Goal: Task Accomplishment & Management: Manage account settings

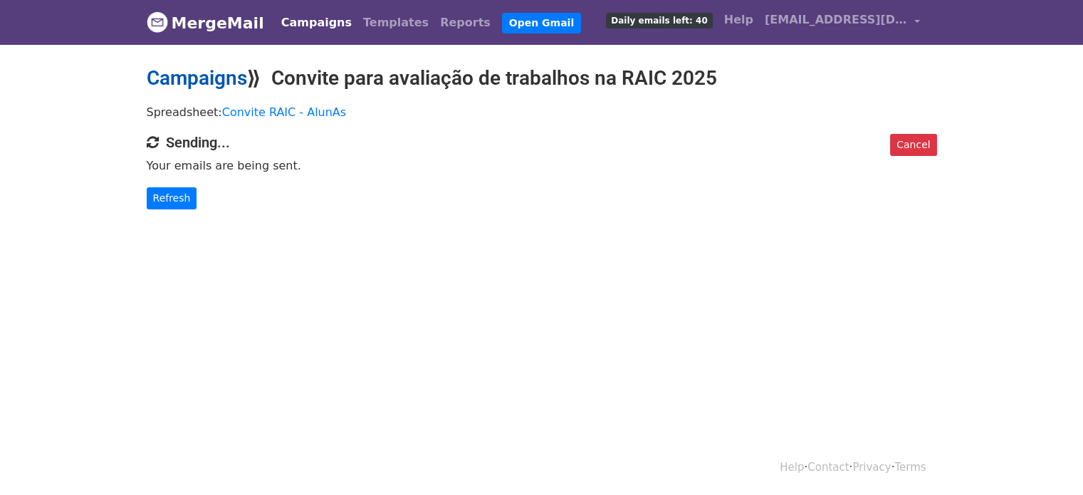
click at [184, 77] on link "Campaigns" at bounding box center [197, 78] width 100 height 24
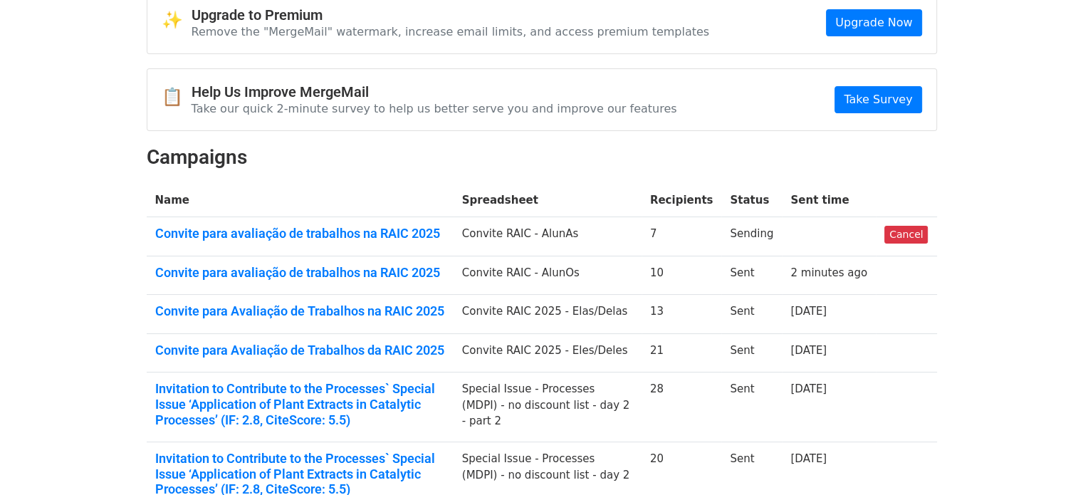
scroll to position [142, 0]
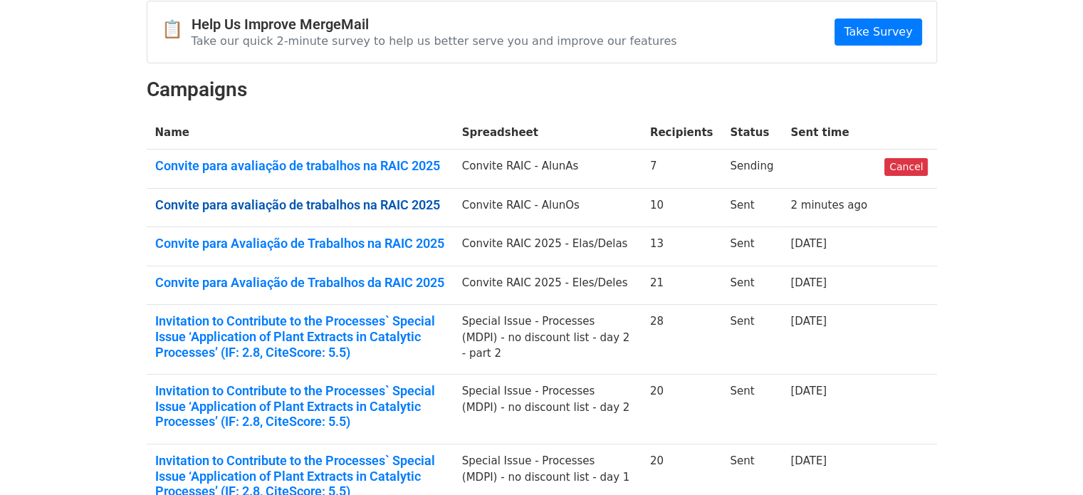
click at [389, 202] on link "Convite para avaliação de trabalhos na RAIC 2025" at bounding box center [300, 205] width 290 height 16
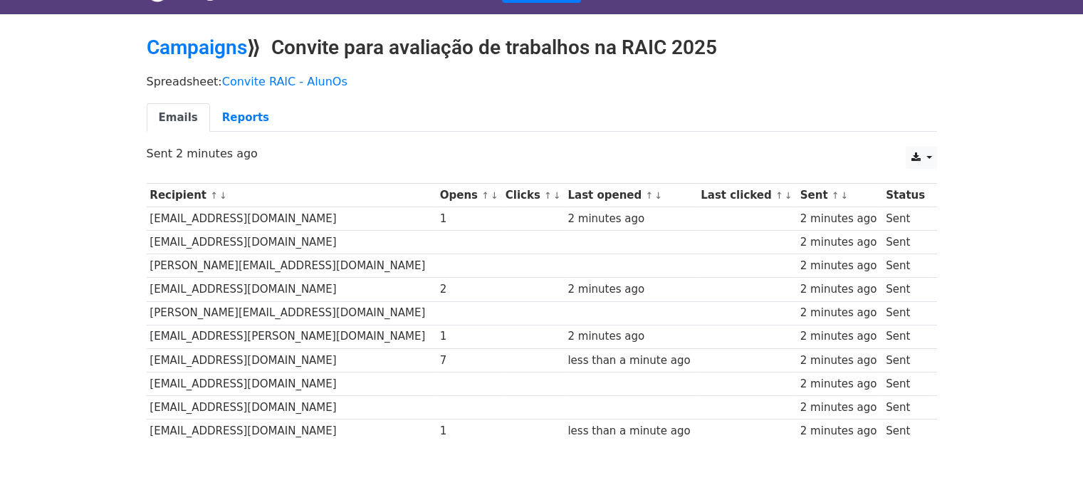
scroll to position [102, 0]
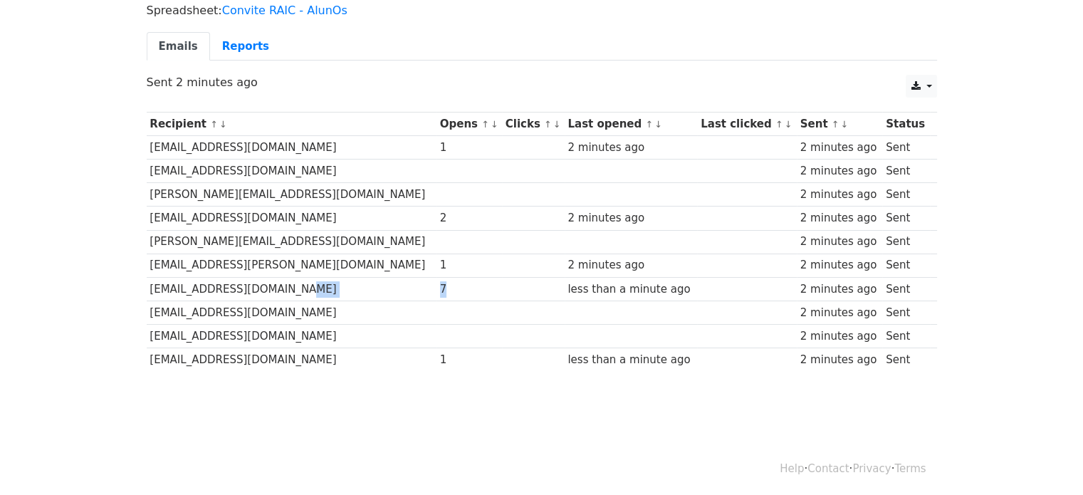
drag, startPoint x: 388, startPoint y: 285, endPoint x: 343, endPoint y: 284, distance: 45.6
click at [343, 284] on tr "durvalmariano@gmail.com 7 less than a minute ago 2 minutes ago Sent" at bounding box center [542, 289] width 791 height 24
click at [437, 310] on td at bounding box center [470, 313] width 66 height 24
click at [440, 214] on div "2" at bounding box center [469, 218] width 58 height 16
click at [440, 146] on div "1" at bounding box center [469, 148] width 58 height 16
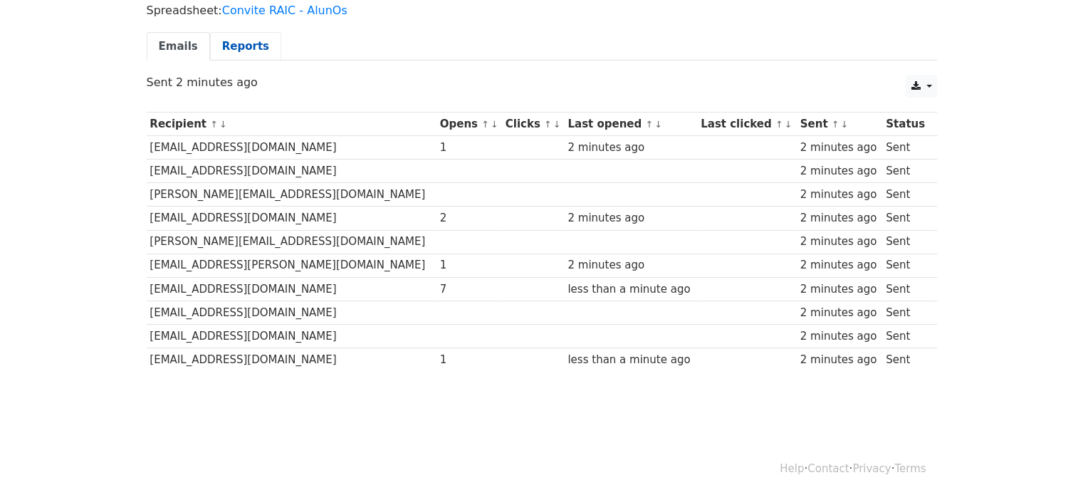
click at [241, 51] on link "Reports" at bounding box center [245, 46] width 71 height 29
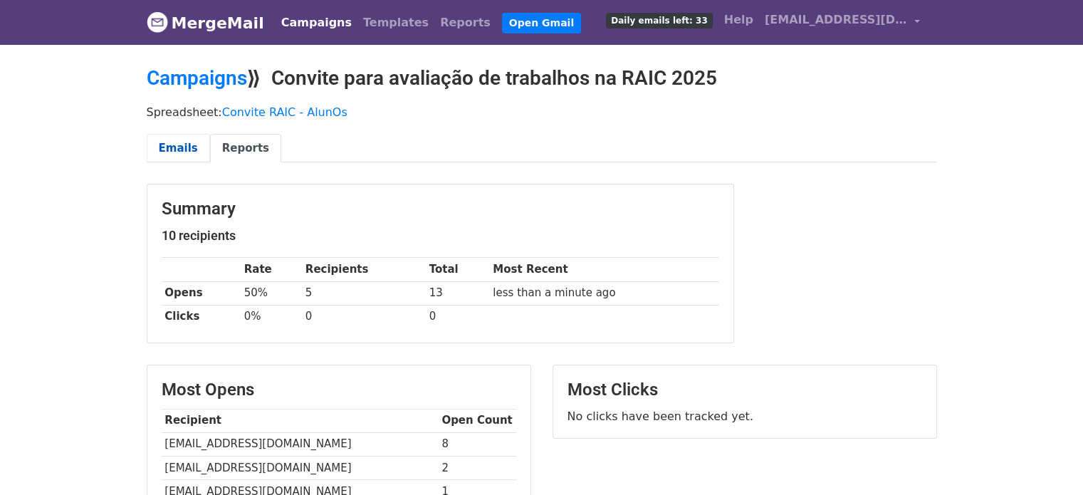
click at [180, 150] on link "Emails" at bounding box center [178, 148] width 63 height 29
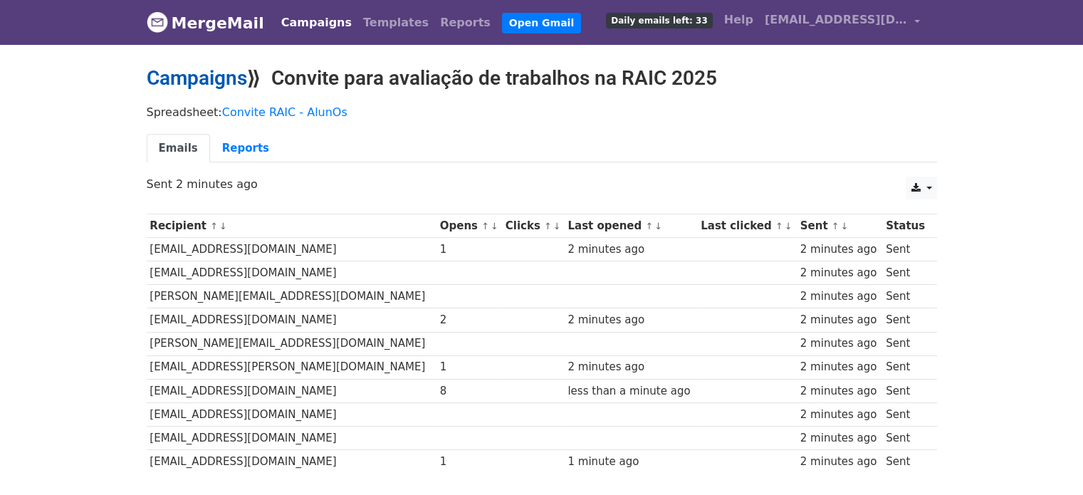
click at [197, 84] on link "Campaigns" at bounding box center [197, 78] width 100 height 24
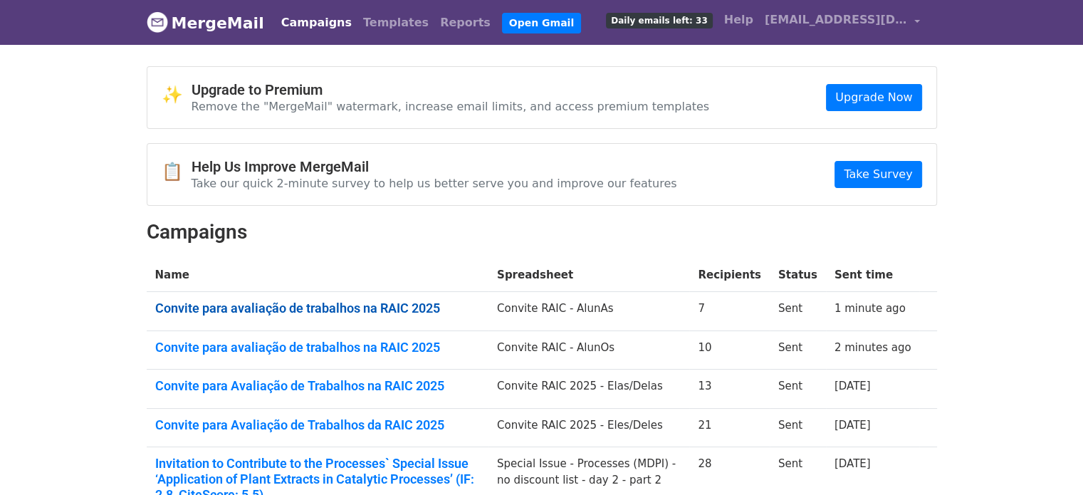
click at [299, 309] on link "Convite para avaliação de trabalhos na RAIC 2025" at bounding box center [317, 309] width 325 height 16
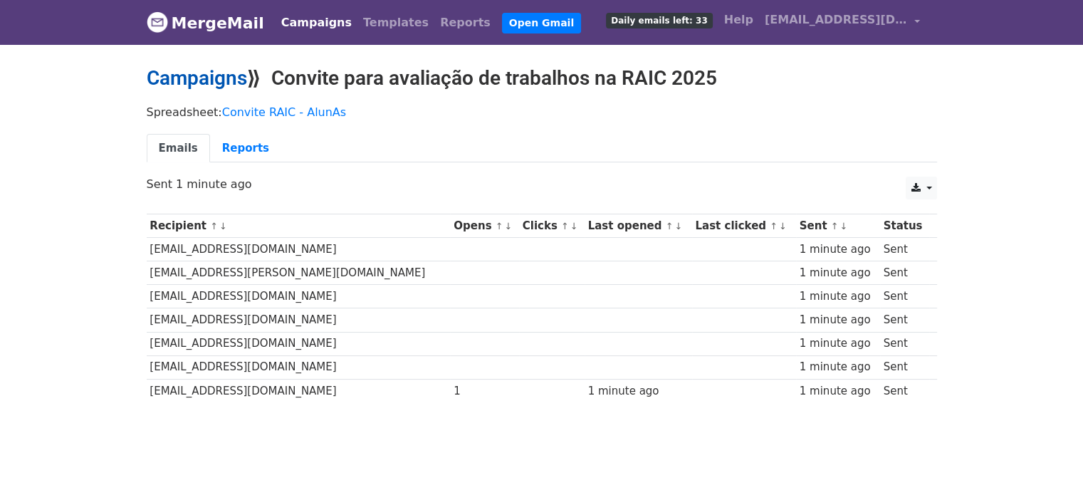
click at [192, 68] on link "Campaigns" at bounding box center [197, 78] width 100 height 24
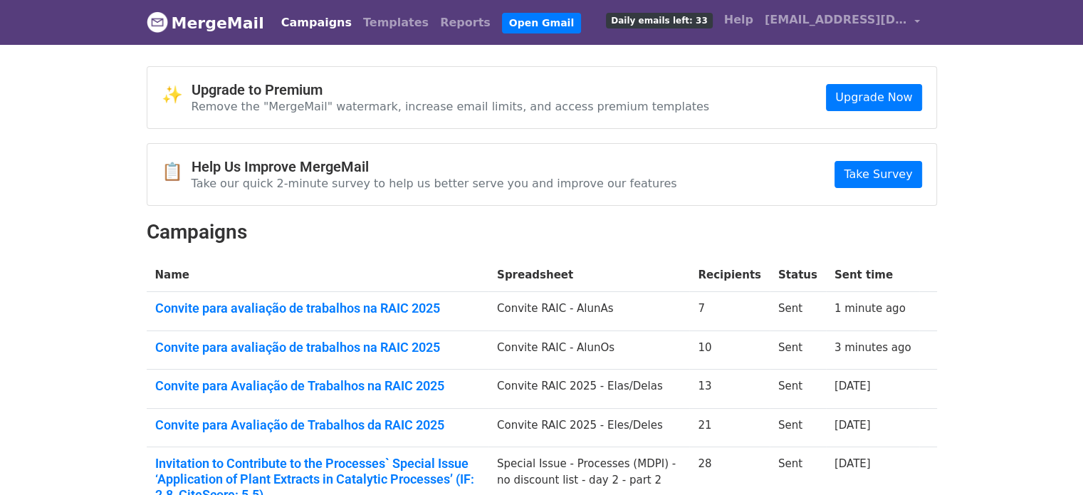
click at [210, 336] on td "Convite para avaliação de trabalhos na RAIC 2025" at bounding box center [318, 350] width 342 height 39
click at [210, 345] on link "Convite para avaliação de trabalhos na RAIC 2025" at bounding box center [317, 348] width 325 height 16
click at [331, 301] on link "Convite para avaliação de trabalhos na RAIC 2025" at bounding box center [317, 309] width 325 height 16
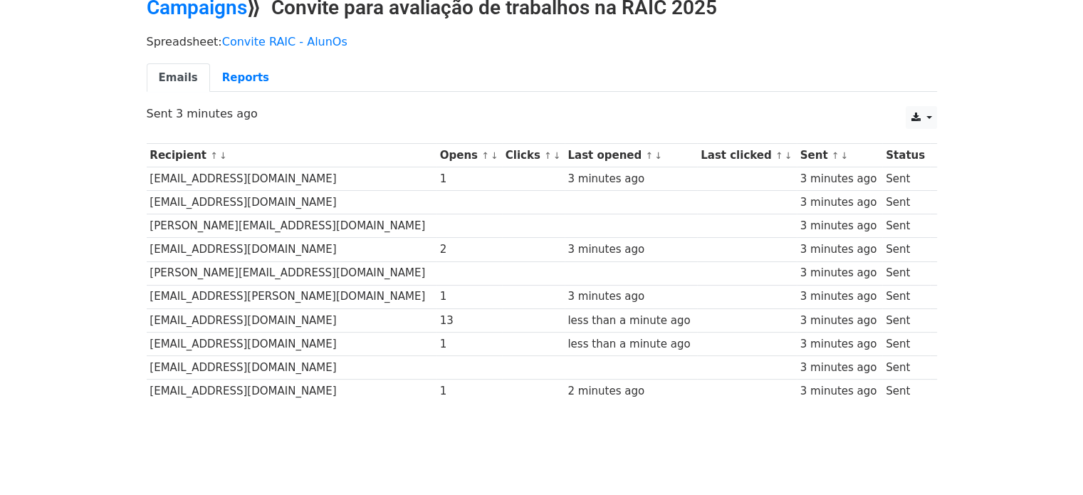
scroll to position [71, 0]
drag, startPoint x: 404, startPoint y: 323, endPoint x: 353, endPoint y: 321, distance: 50.6
click at [353, 321] on tr "[EMAIL_ADDRESS][DOMAIN_NAME] 13 less than a minute ago 3 minutes ago Sent" at bounding box center [542, 320] width 791 height 24
drag, startPoint x: 393, startPoint y: 243, endPoint x: 362, endPoint y: 244, distance: 31.4
click at [362, 244] on tr "luanvalims@gmail.com 2 3 minutes ago 3 minutes ago Sent" at bounding box center [542, 249] width 791 height 24
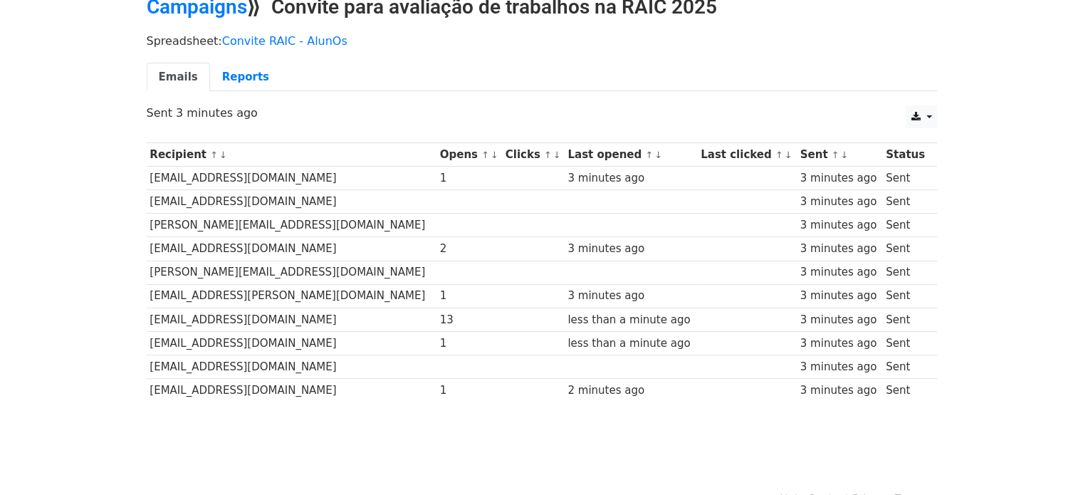
click at [437, 200] on td at bounding box center [470, 202] width 66 height 24
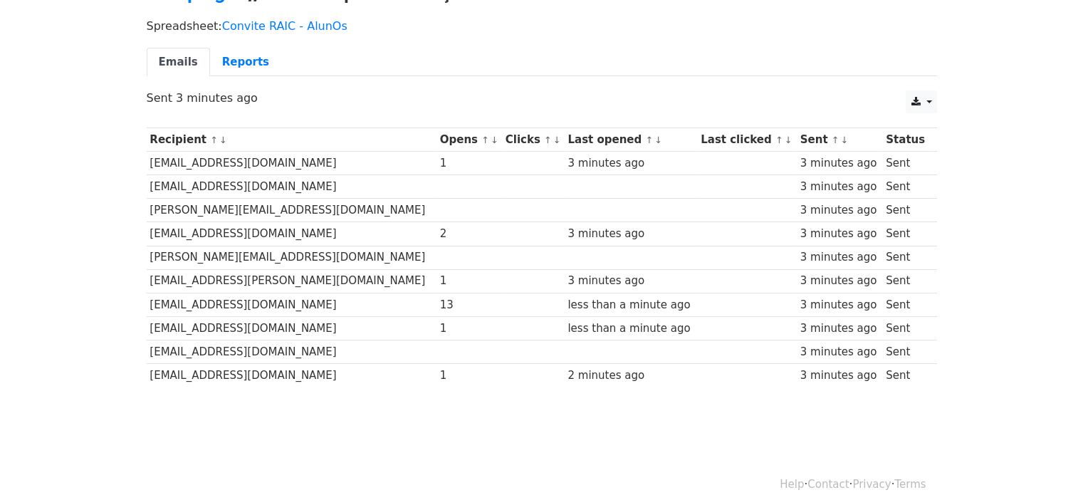
scroll to position [102, 0]
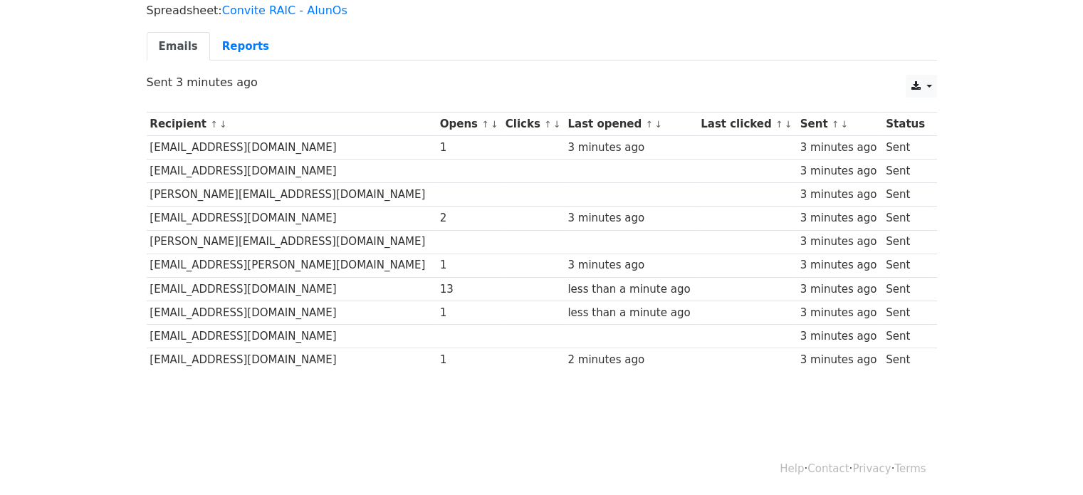
drag, startPoint x: 316, startPoint y: 308, endPoint x: 386, endPoint y: 326, distance: 71.9
click at [318, 309] on td "[EMAIL_ADDRESS][DOMAIN_NAME]" at bounding box center [292, 313] width 290 height 24
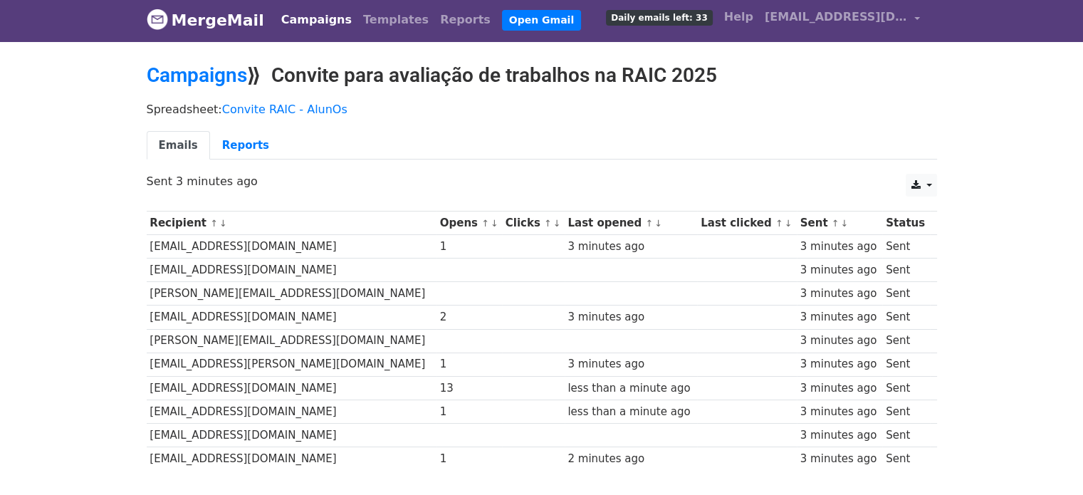
scroll to position [0, 0]
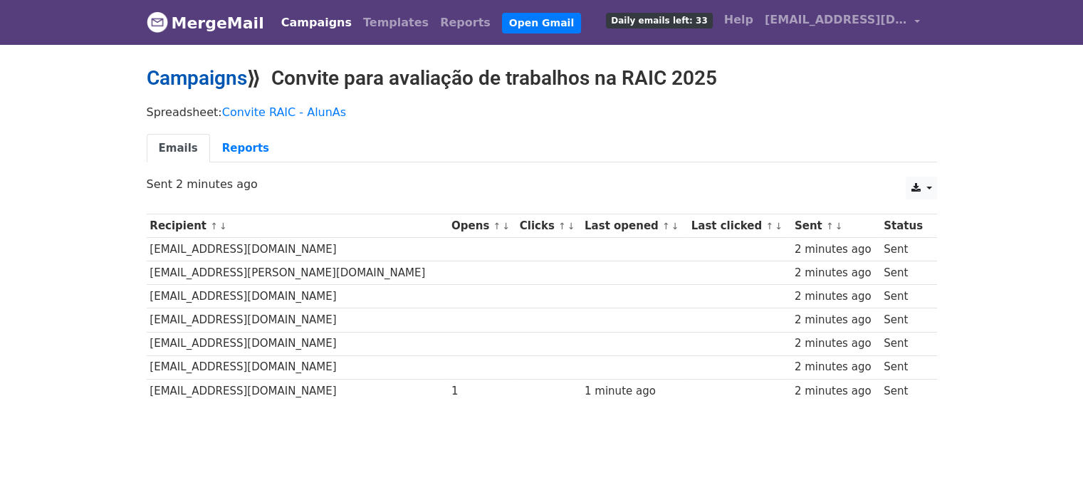
click at [164, 85] on link "Campaigns" at bounding box center [197, 78] width 100 height 24
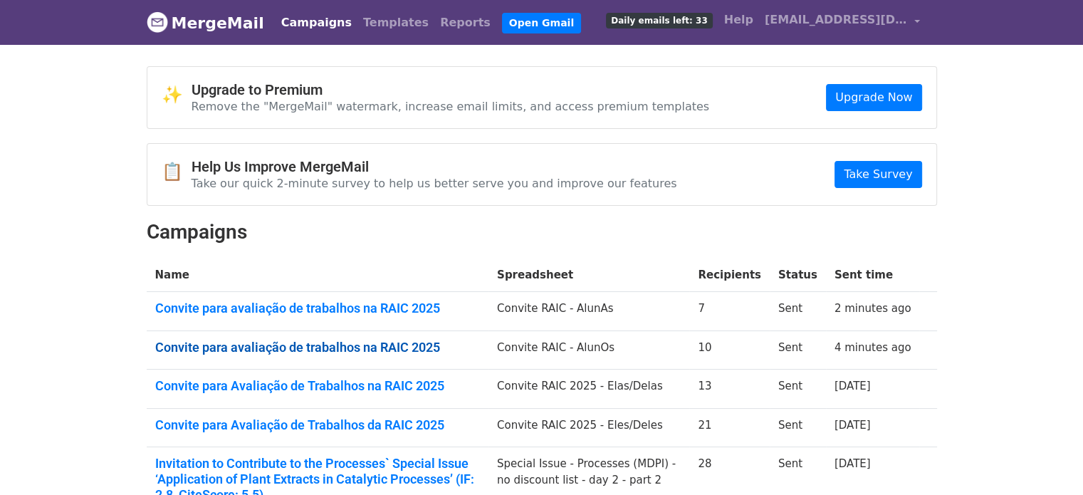
click at [275, 347] on link "Convite para avaliação de trabalhos na RAIC 2025" at bounding box center [317, 348] width 325 height 16
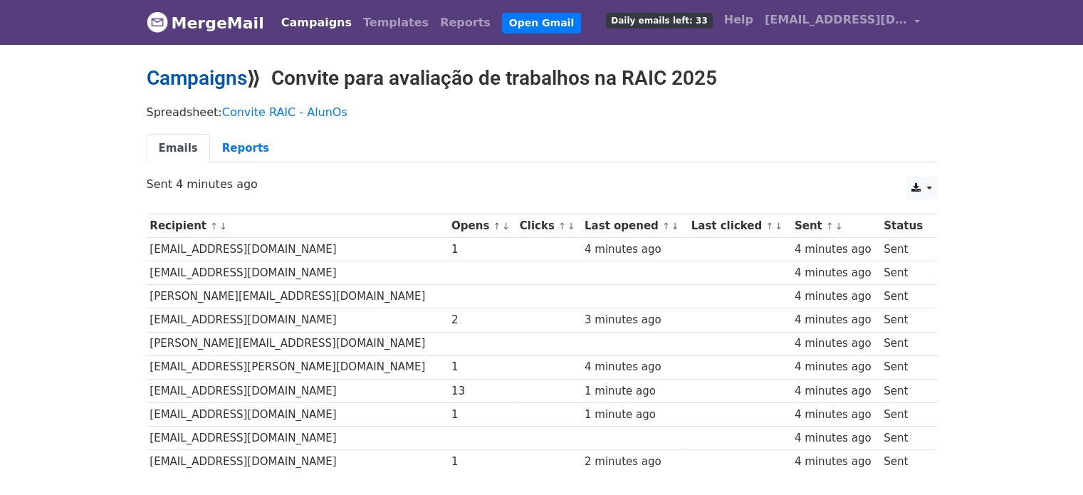
click at [191, 79] on link "Campaigns" at bounding box center [197, 78] width 100 height 24
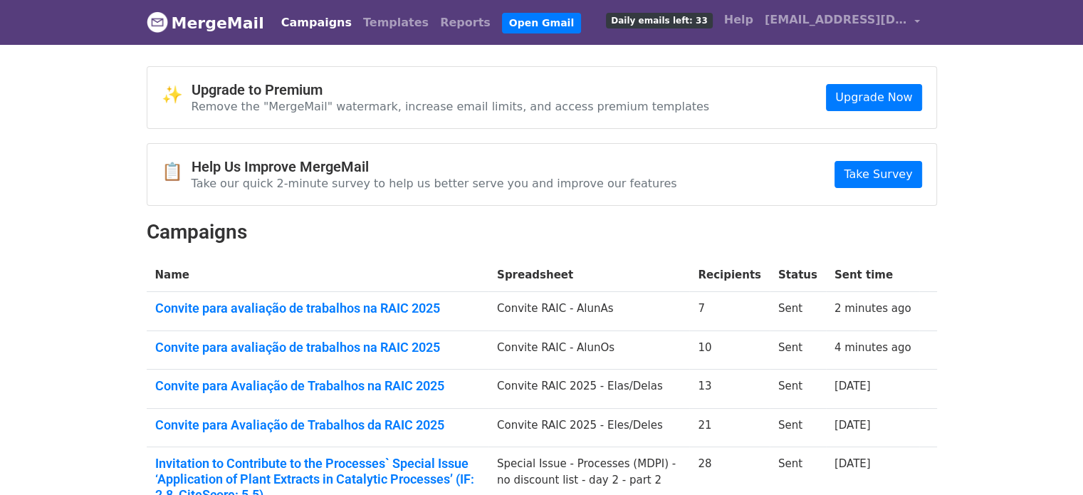
click at [251, 358] on td "Convite para avaliação de trabalhos na RAIC 2025" at bounding box center [318, 350] width 342 height 39
click at [251, 353] on link "Convite para avaliação de trabalhos na RAIC 2025" at bounding box center [317, 348] width 325 height 16
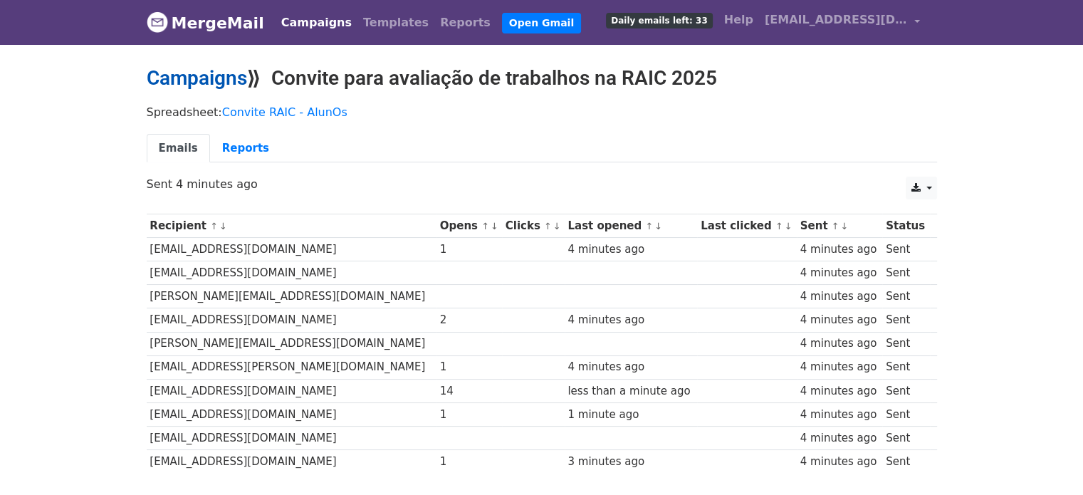
click at [179, 68] on link "Campaigns" at bounding box center [197, 78] width 100 height 24
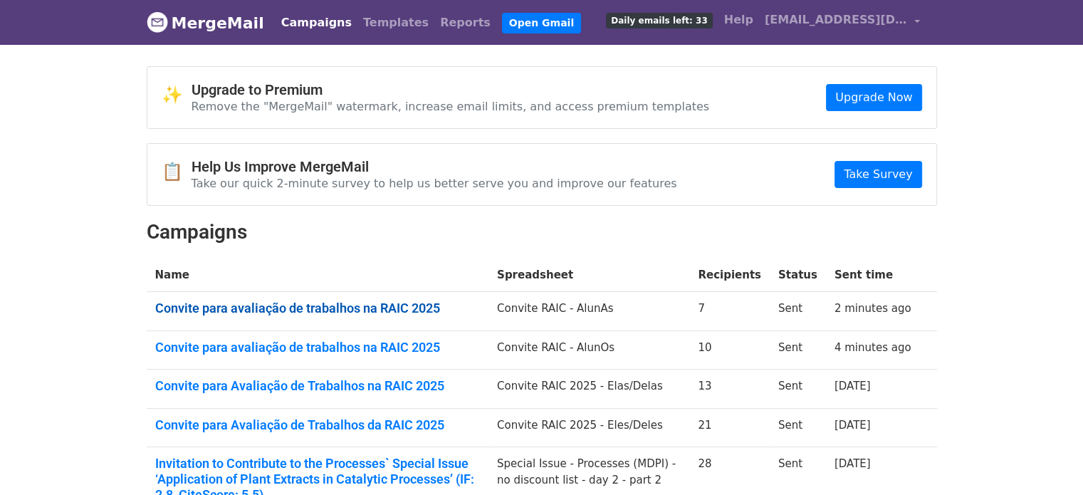
click at [232, 305] on link "Convite para avaliação de trabalhos na RAIC 2025" at bounding box center [317, 309] width 325 height 16
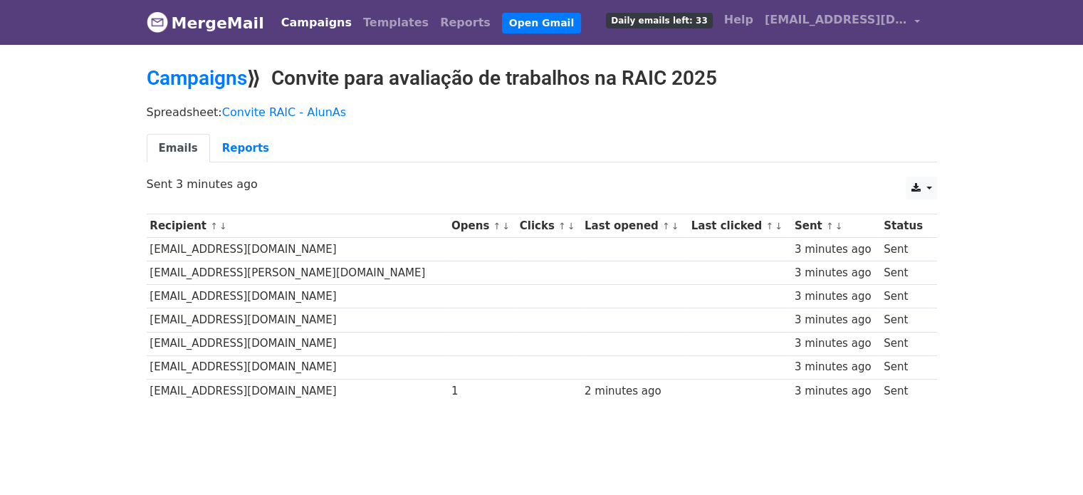
click at [187, 90] on div "Campaigns ⟫ Convite para avaliação de trabalhos na RAIC 2025" at bounding box center [542, 81] width 812 height 31
click at [186, 76] on link "Campaigns" at bounding box center [197, 78] width 100 height 24
